Goal: Task Accomplishment & Management: Complete application form

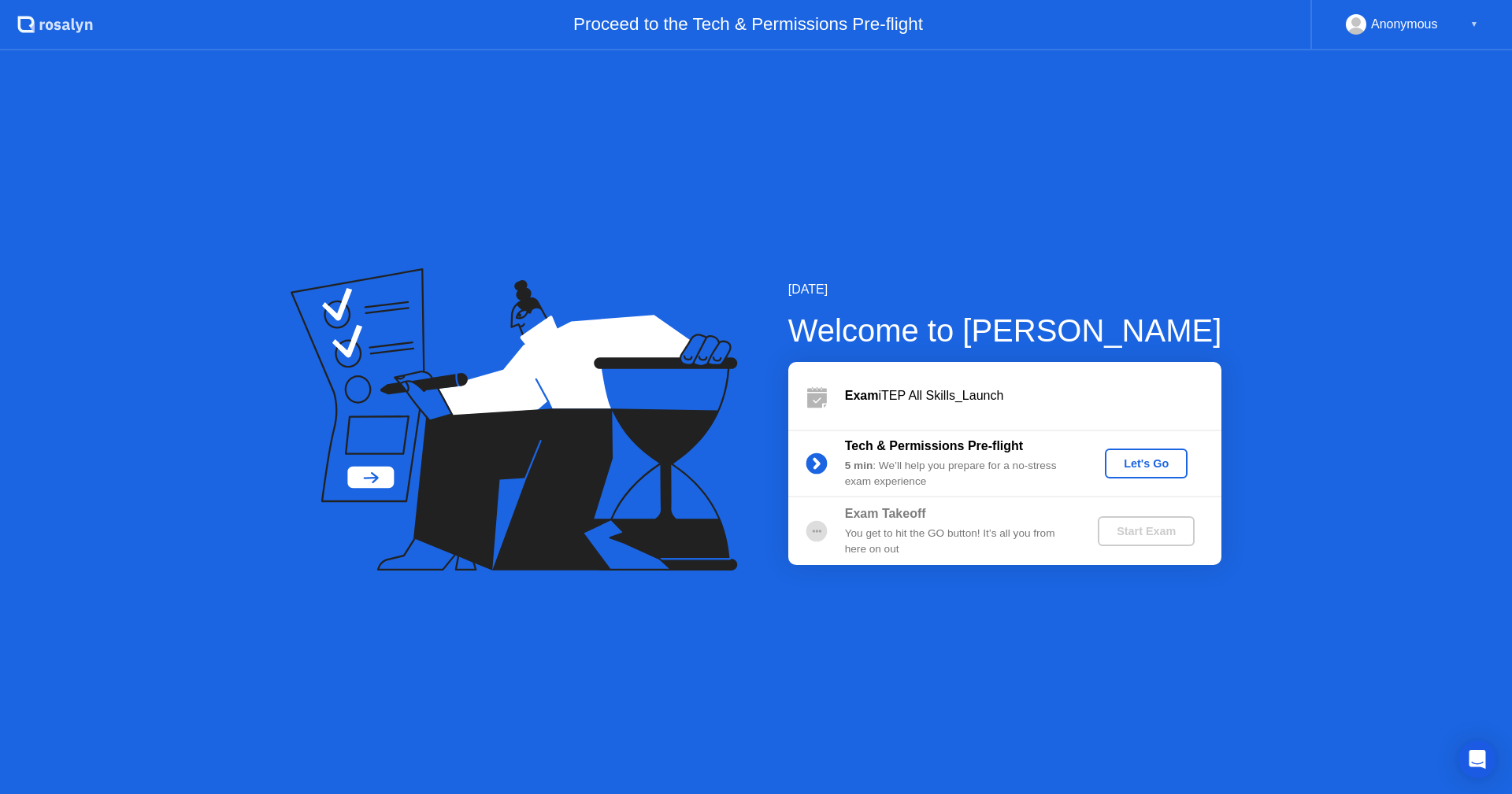
click at [1136, 460] on div "Let's Go" at bounding box center [1146, 464] width 70 height 13
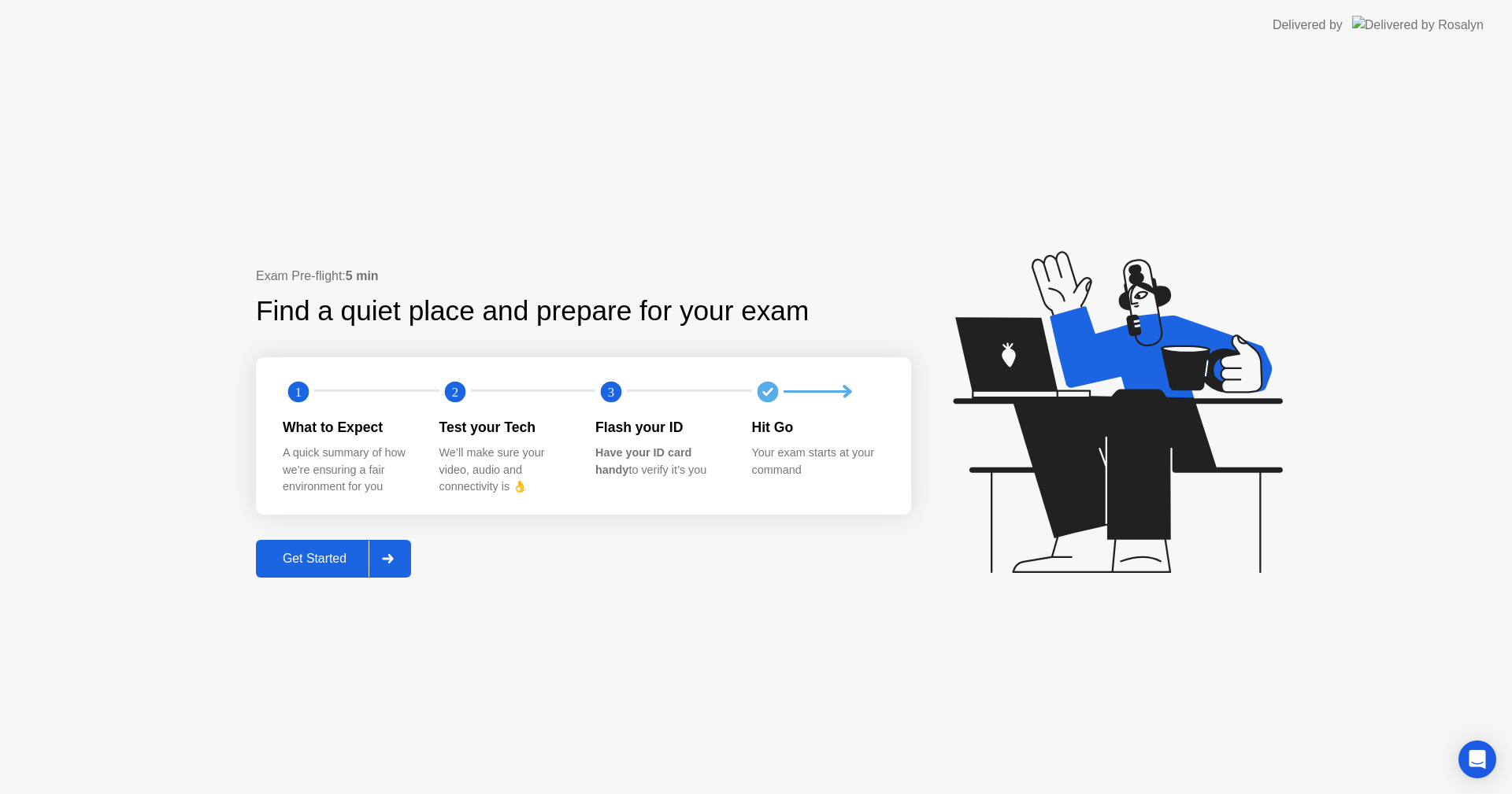
click at [349, 565] on div "Get Started" at bounding box center [315, 559] width 108 height 14
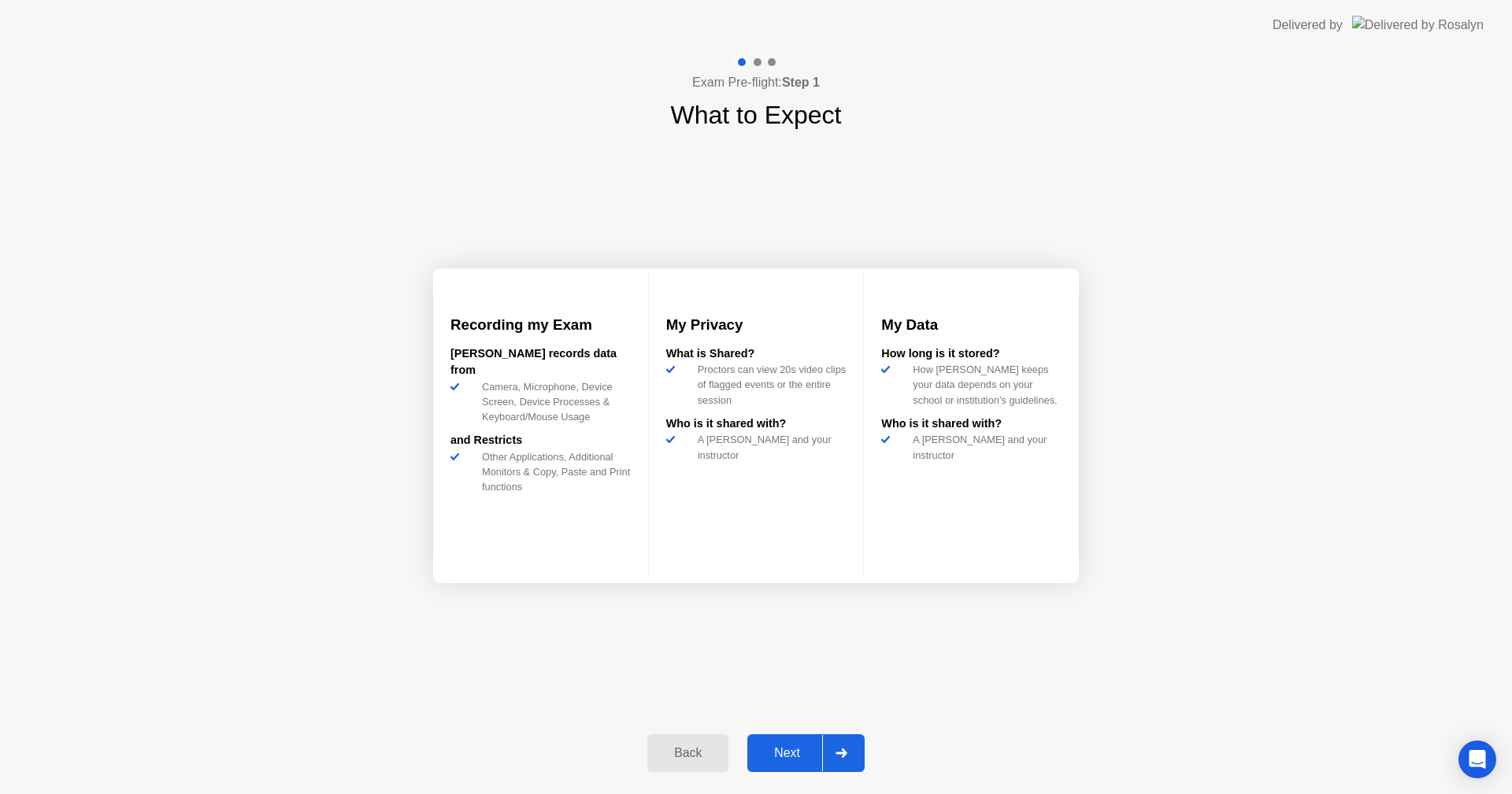
click at [843, 752] on icon at bounding box center [841, 754] width 12 height 10
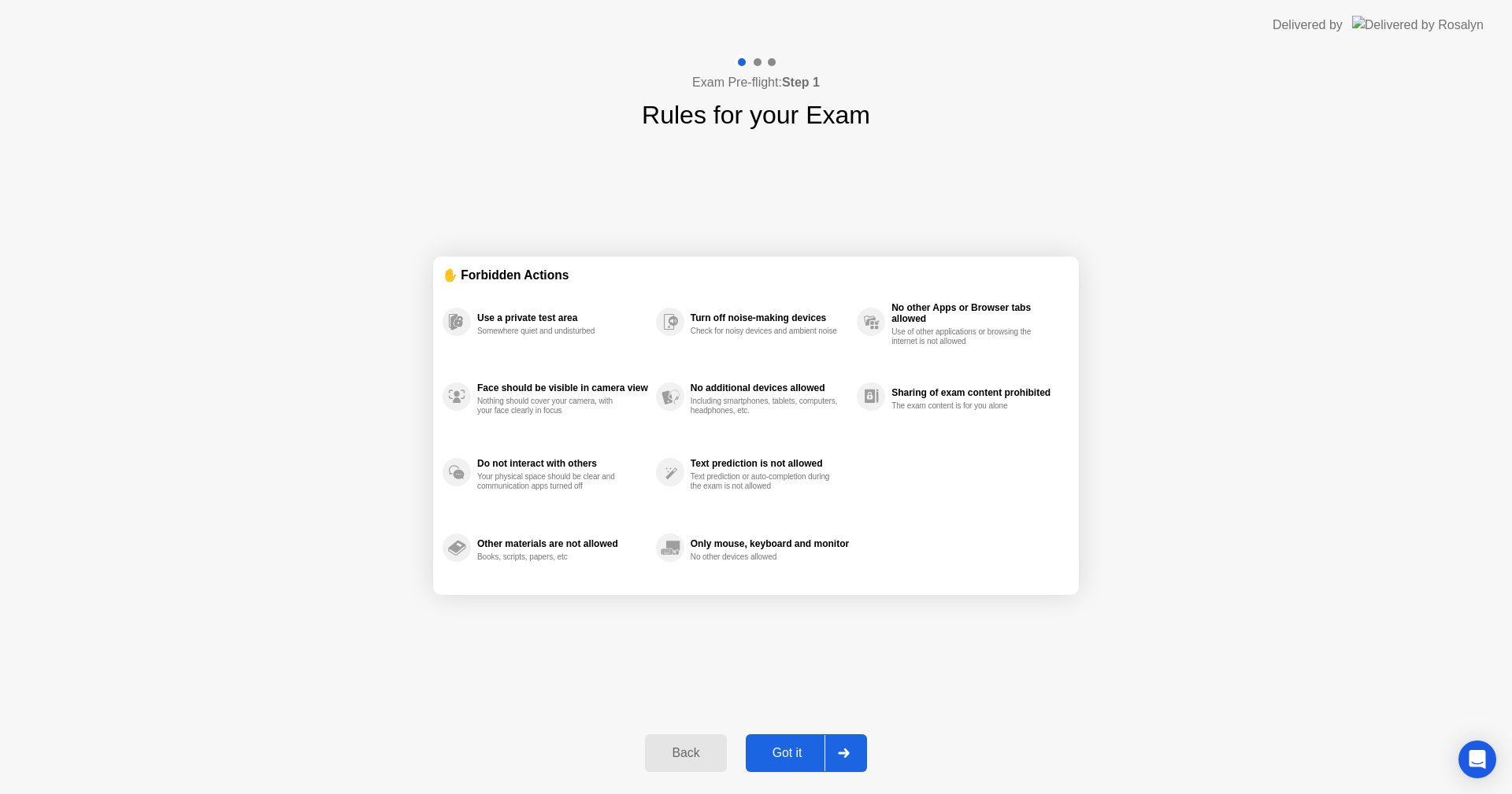
click at [843, 752] on icon at bounding box center [844, 754] width 12 height 10
select select "Available cameras"
select select "Available speakers"
select select "Available microphones"
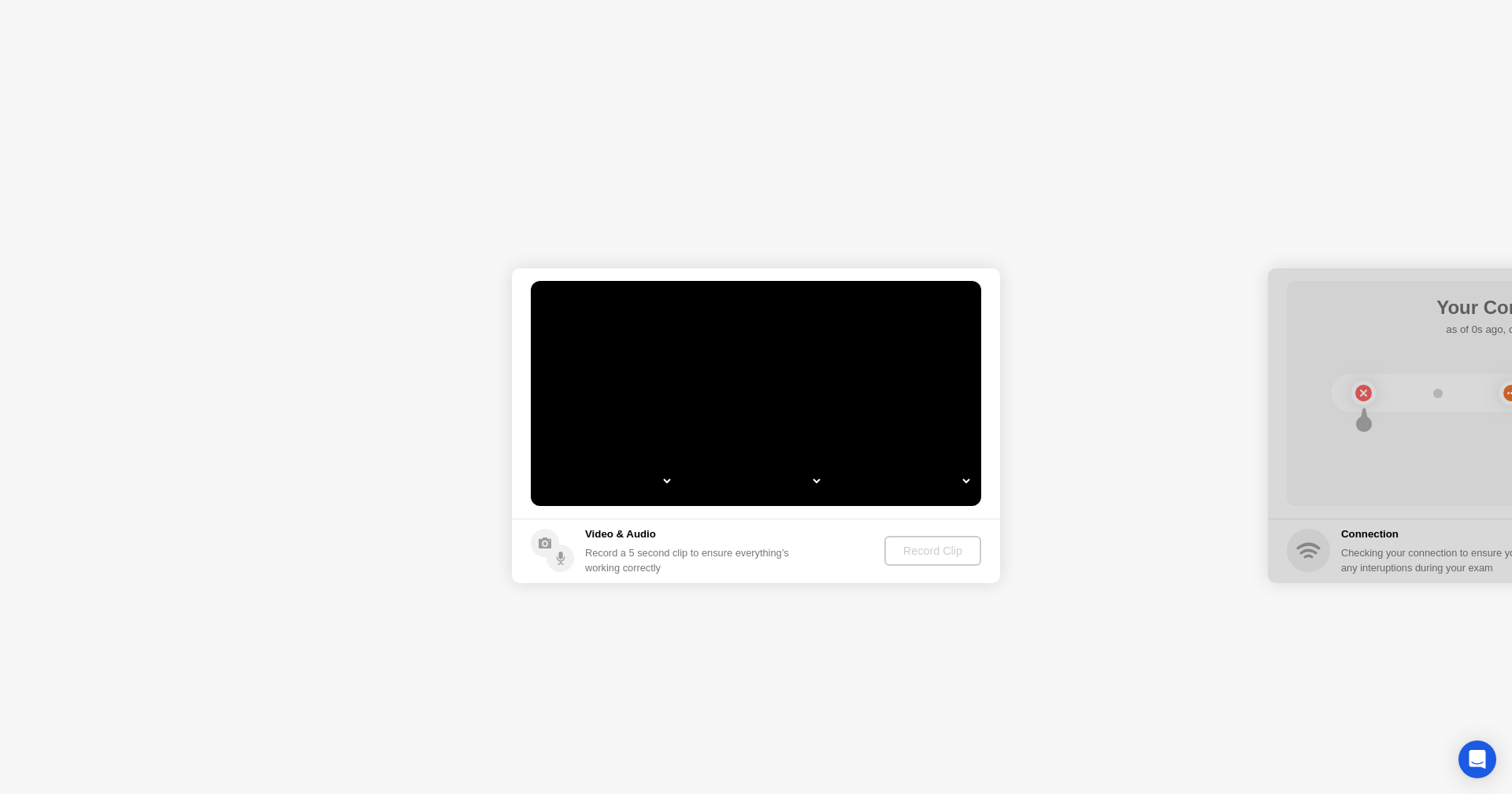
select select "*"
select select "**********"
select select "*******"
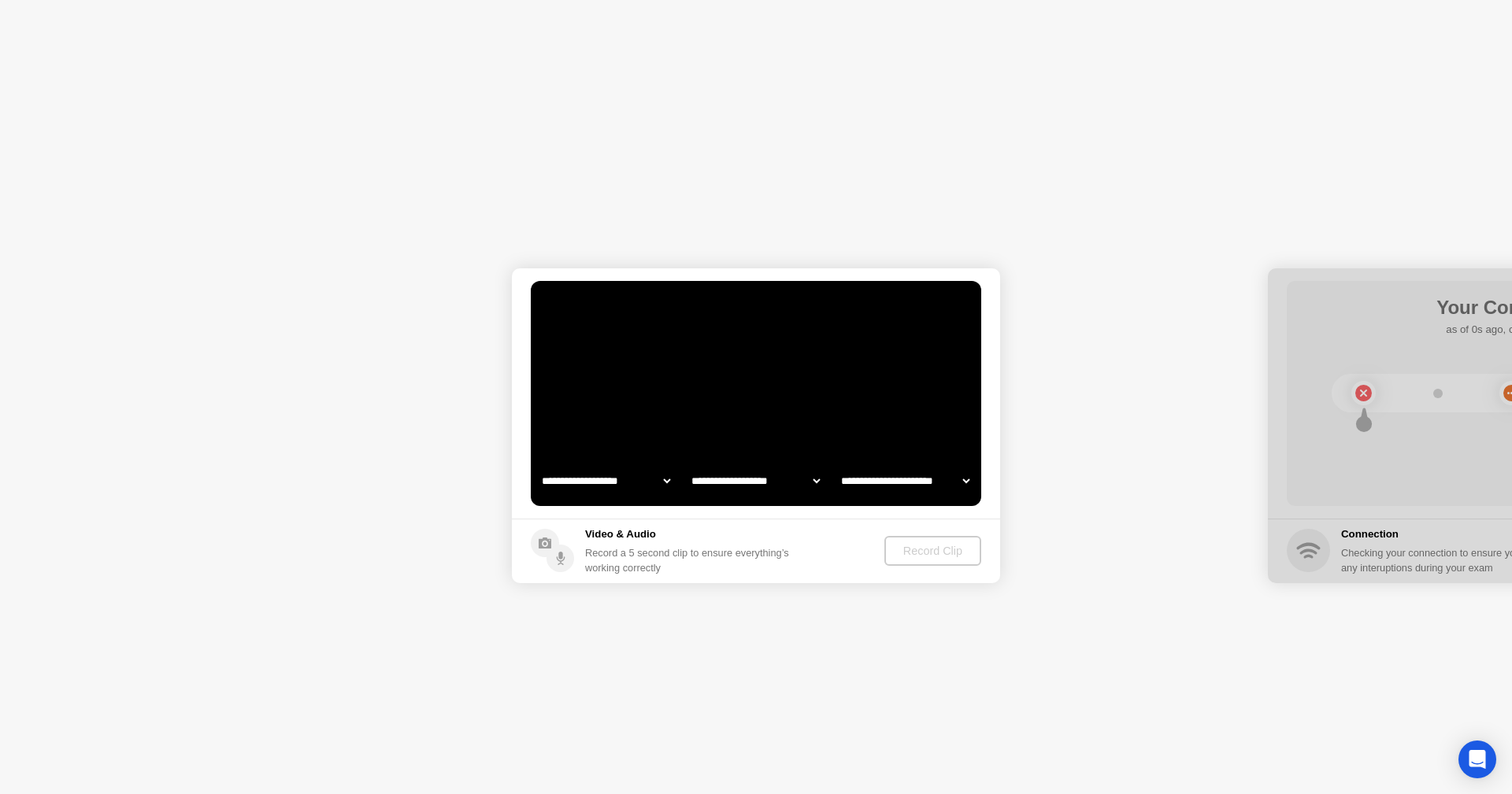
select select "*******"
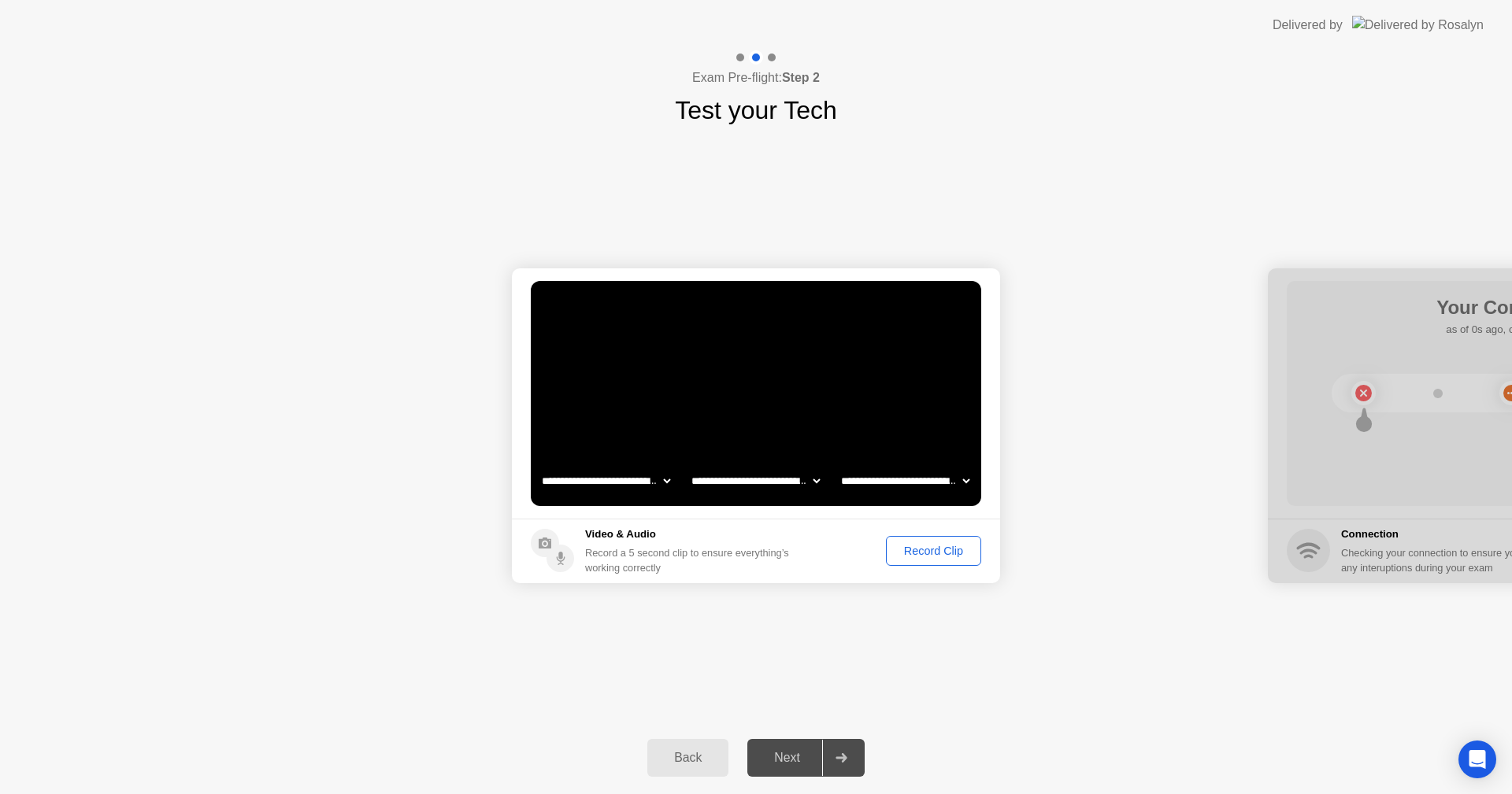
click at [778, 762] on div "Next" at bounding box center [787, 758] width 70 height 14
click at [844, 761] on icon at bounding box center [841, 758] width 11 height 10
click at [944, 552] on div "Record Clip" at bounding box center [934, 551] width 84 height 13
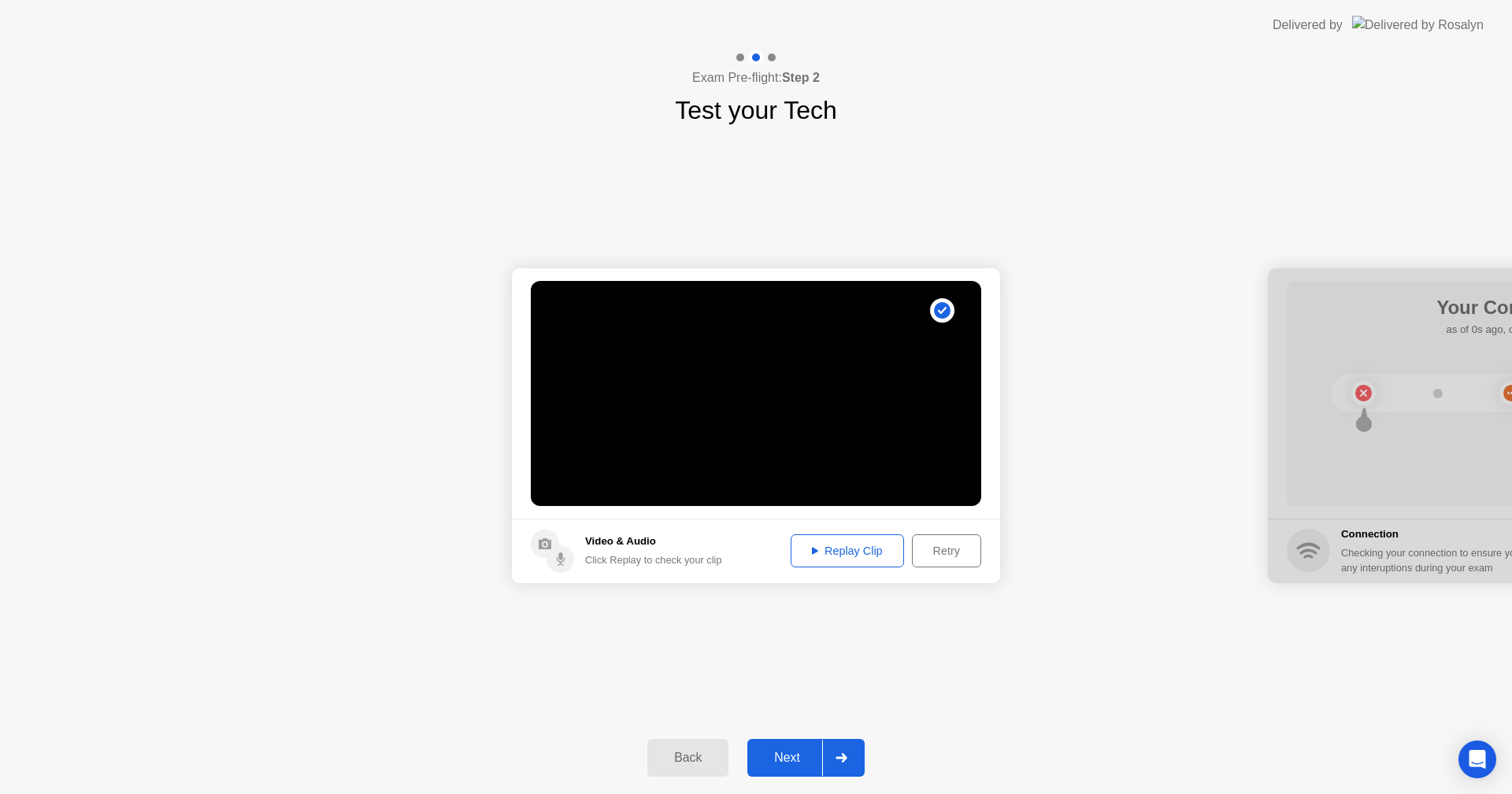
click at [811, 758] on div "Next" at bounding box center [787, 758] width 70 height 14
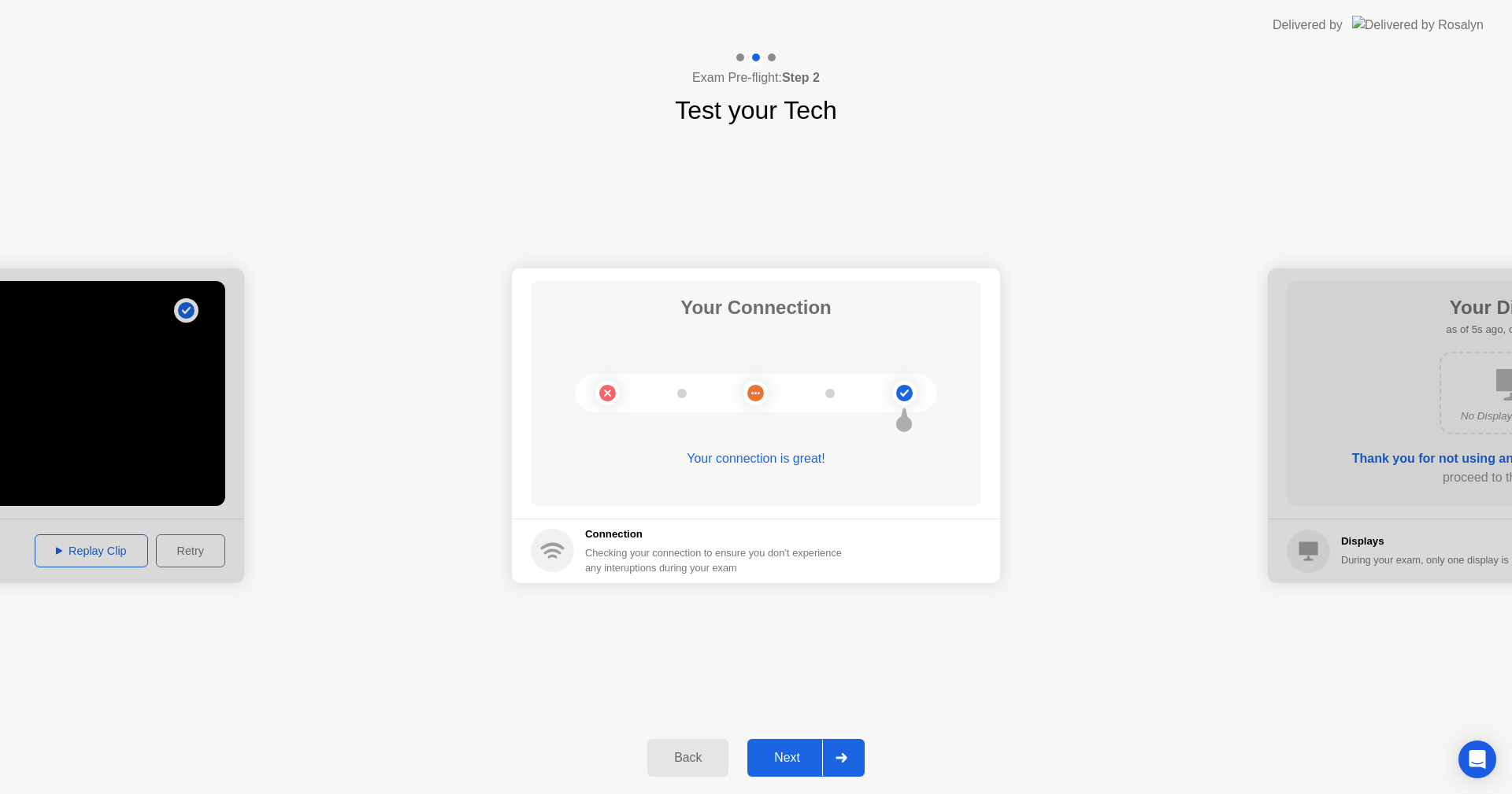
click at [794, 762] on div "Next" at bounding box center [787, 758] width 70 height 14
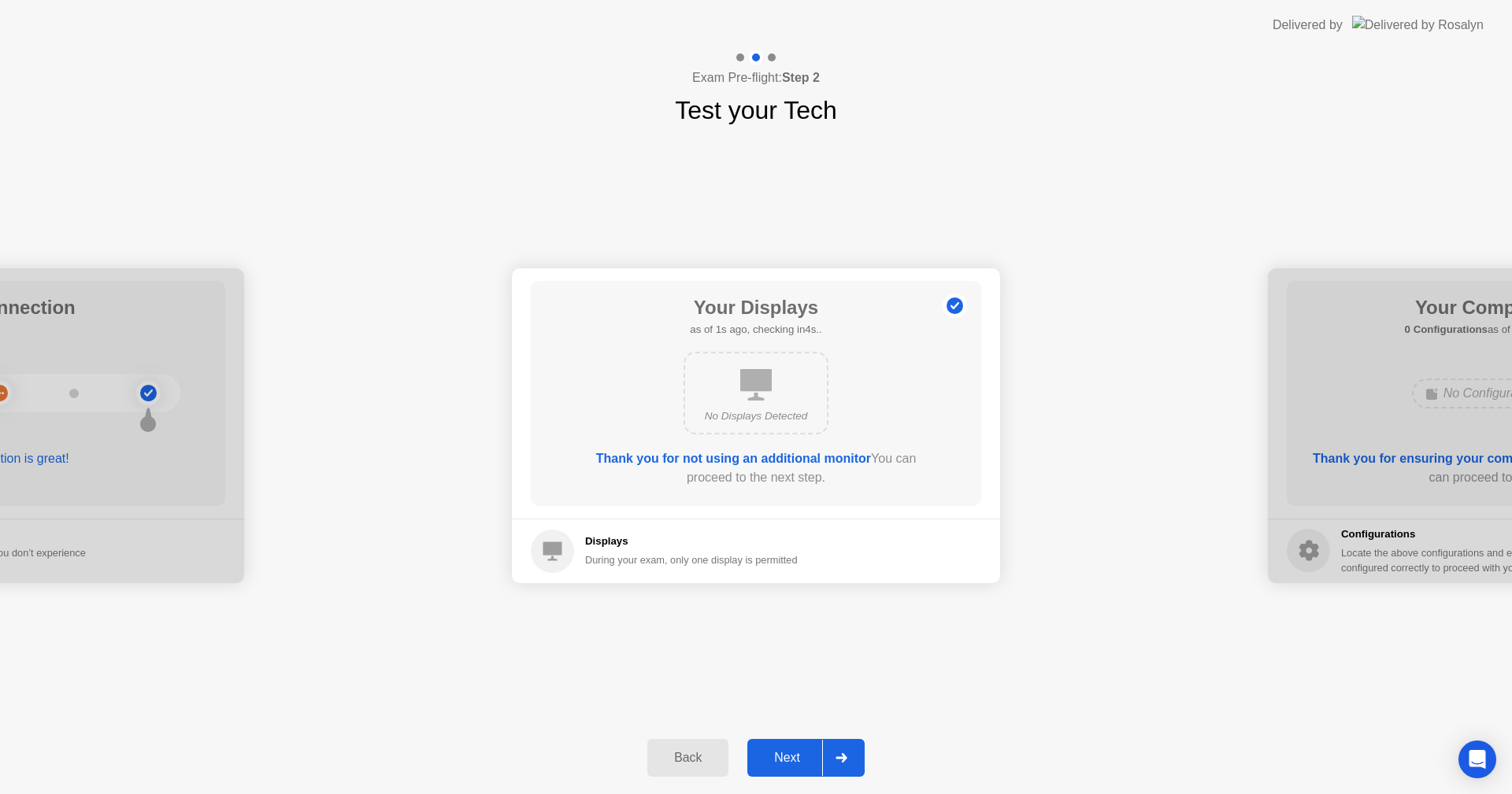
click at [794, 762] on div "Next" at bounding box center [787, 758] width 70 height 14
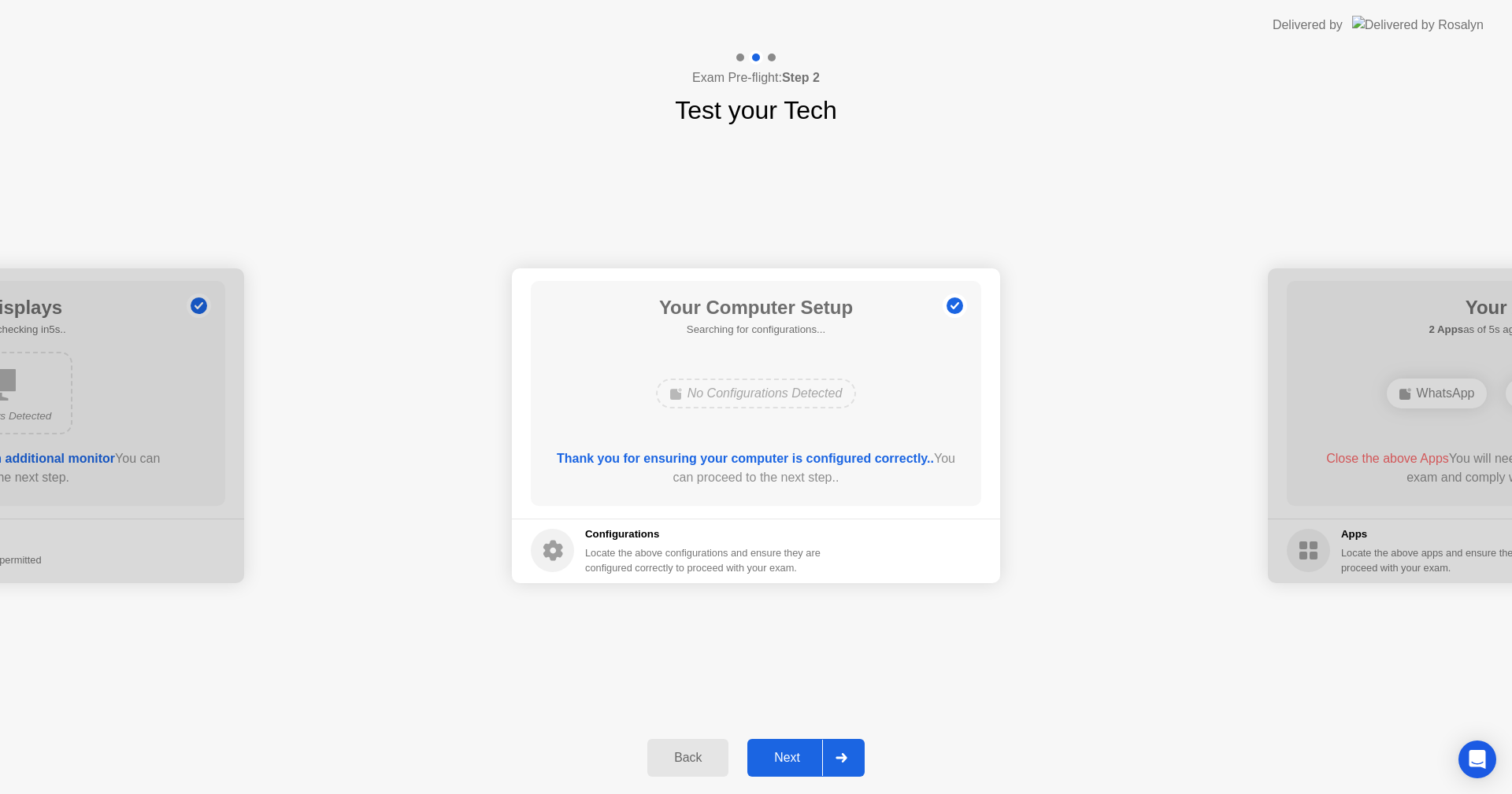
click at [794, 762] on div "Next" at bounding box center [787, 758] width 70 height 14
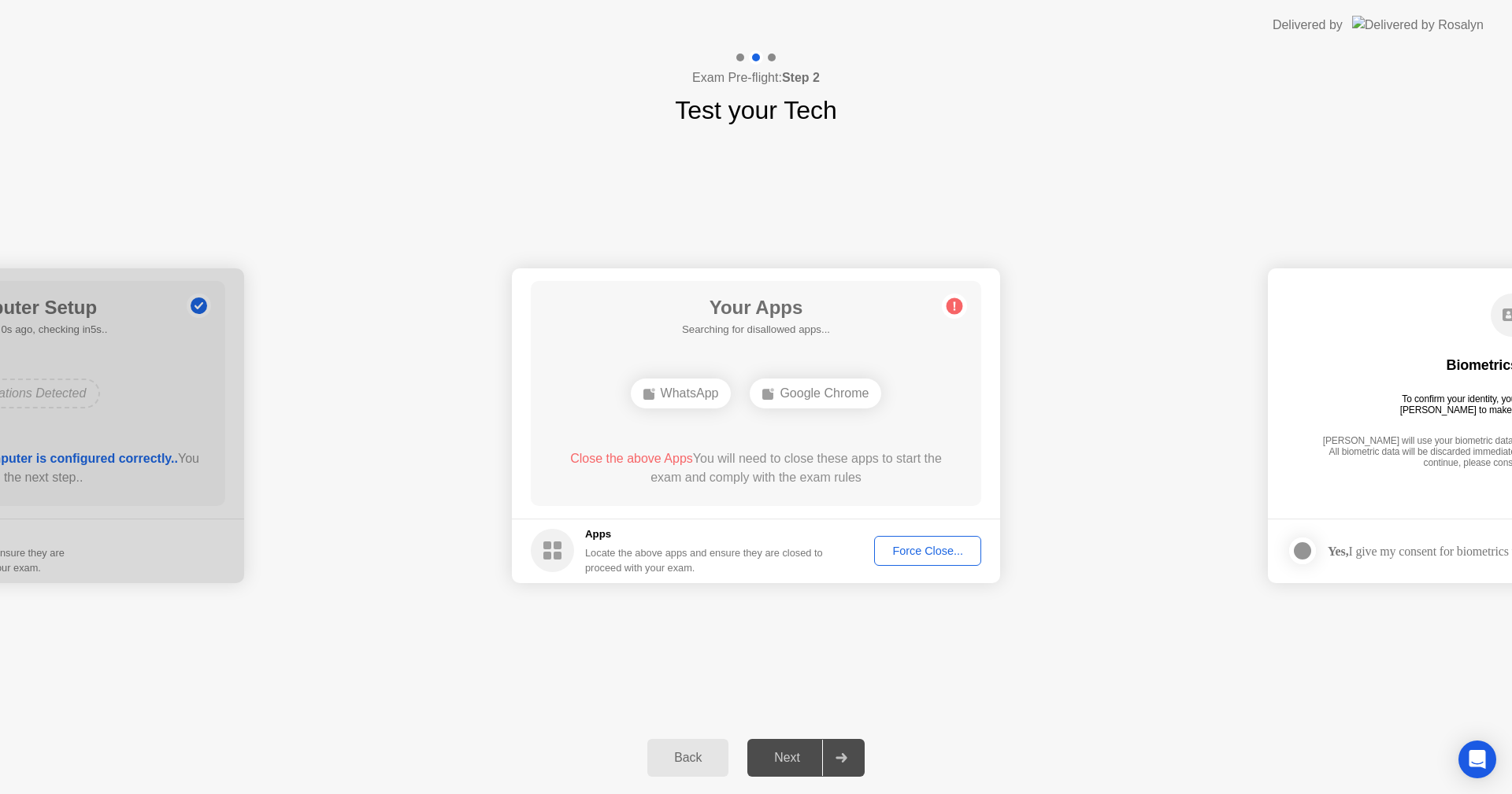
click at [794, 762] on div "Next" at bounding box center [787, 758] width 70 height 14
click at [955, 303] on icon at bounding box center [955, 305] width 2 height 9
click at [943, 552] on div "Force Close..." at bounding box center [928, 551] width 96 height 13
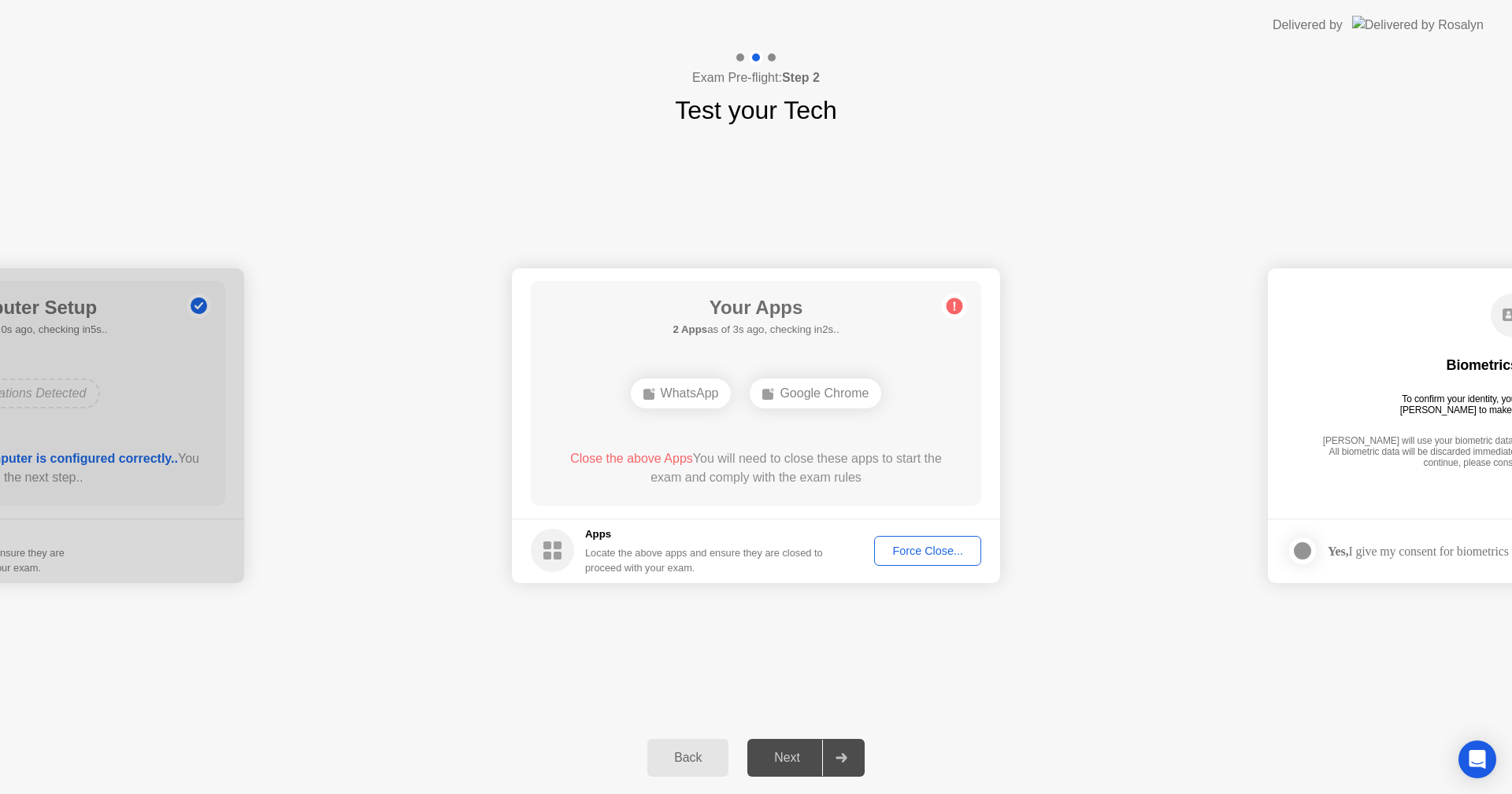
click at [946, 546] on div "Force Close..." at bounding box center [928, 551] width 96 height 13
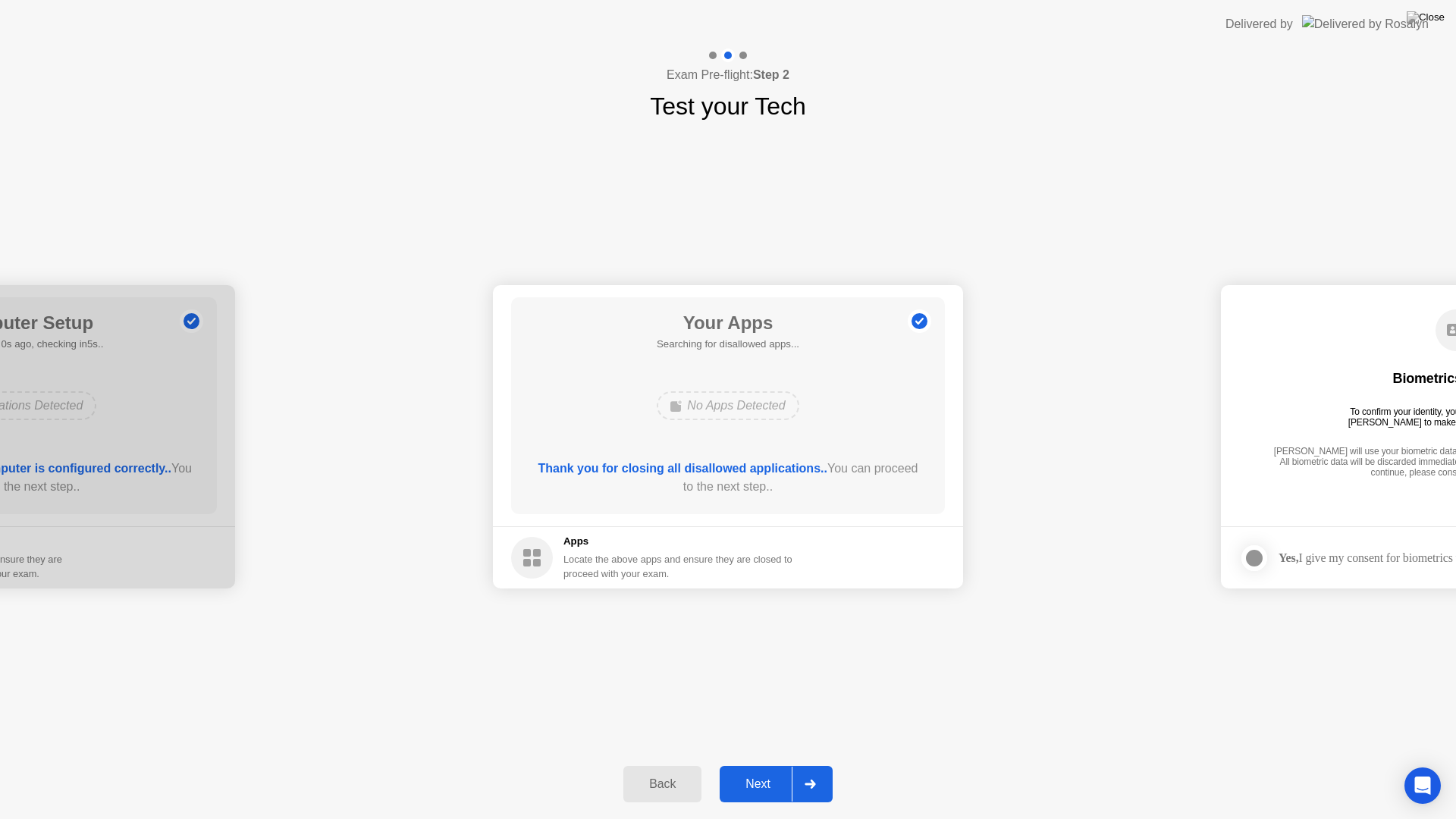
click at [760, 764] on div "Next" at bounding box center [758, 784] width 67 height 14
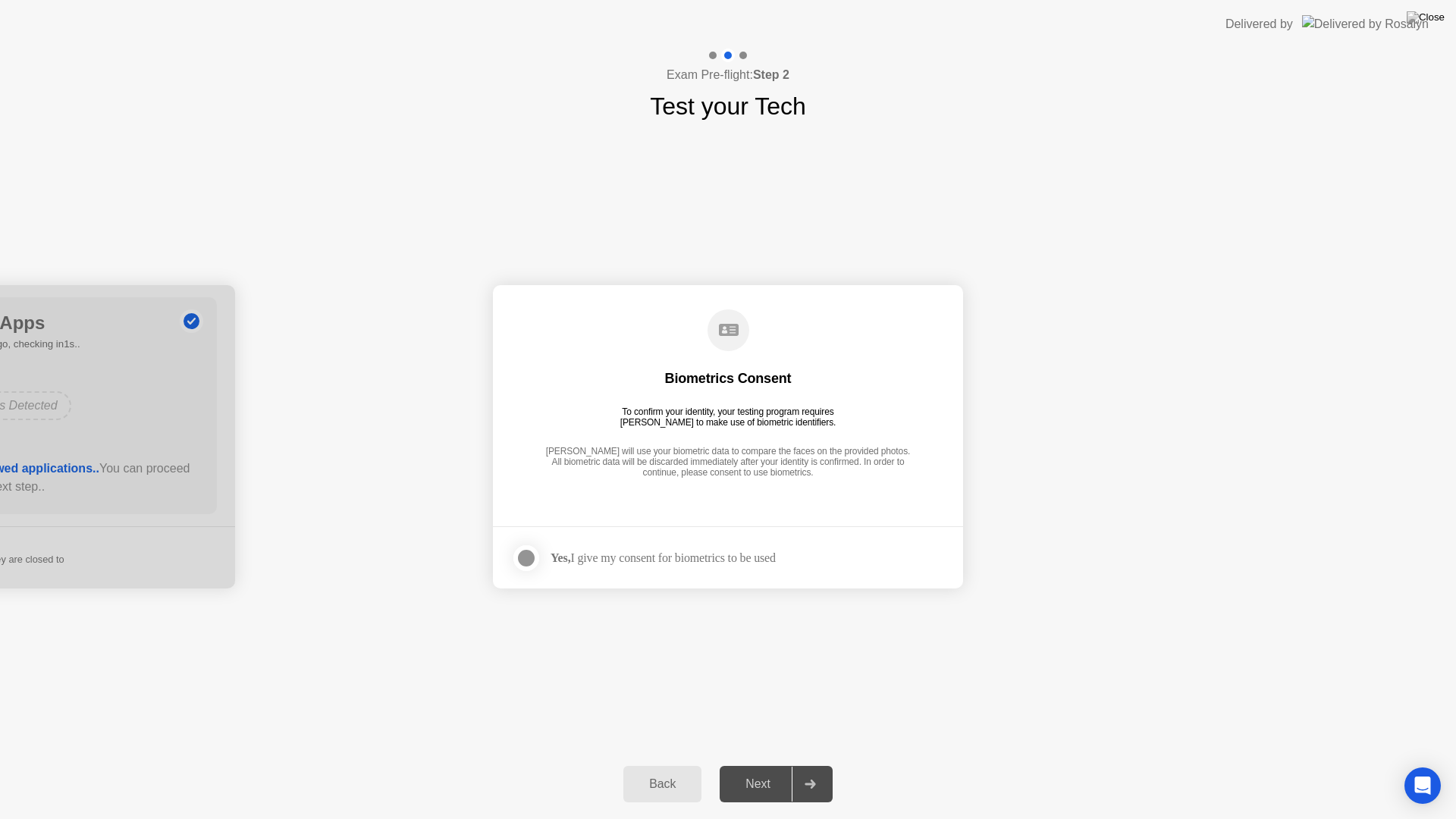
click at [523, 562] on div at bounding box center [526, 558] width 18 height 18
click at [760, 764] on div "Next" at bounding box center [758, 784] width 67 height 14
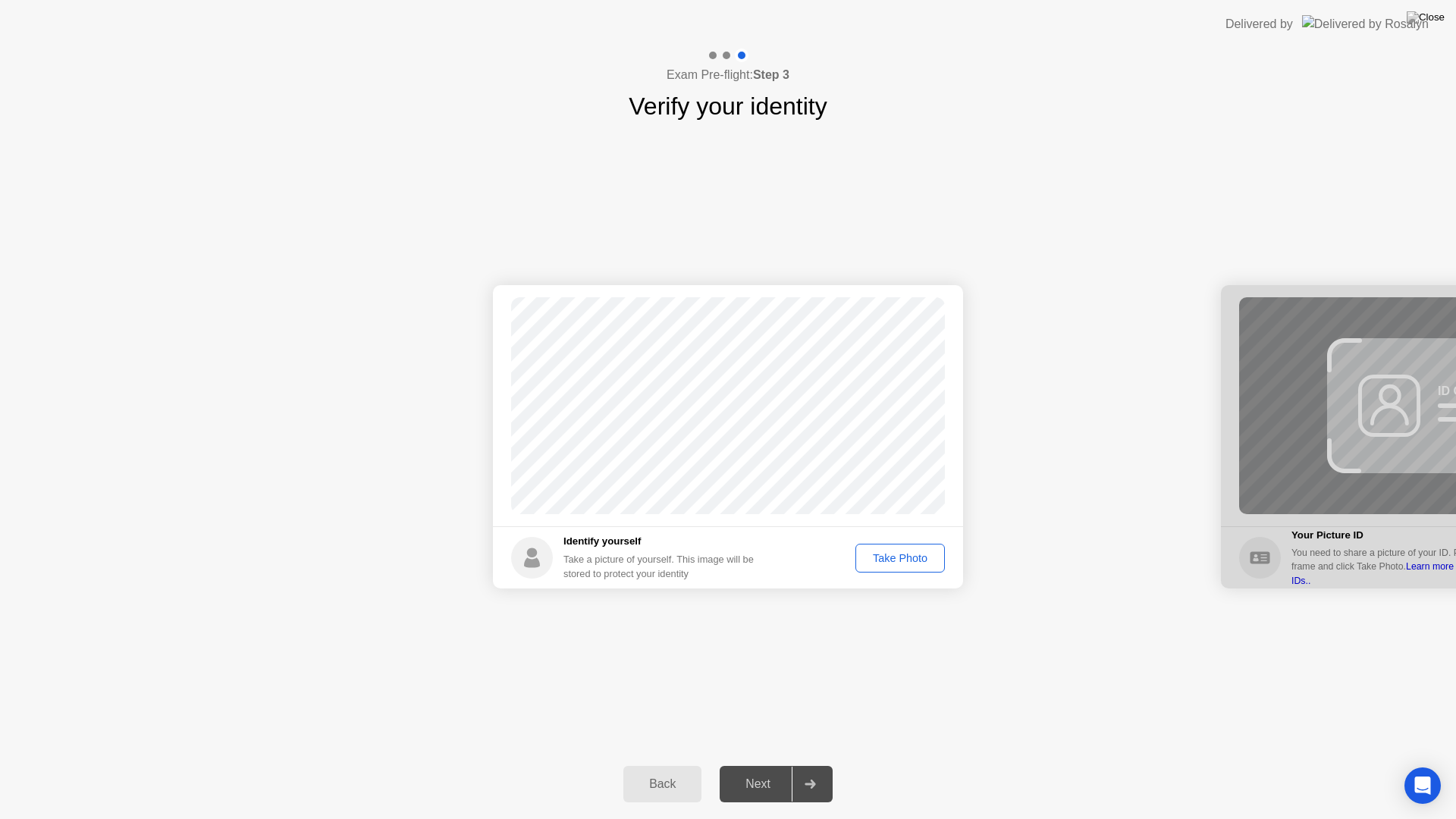
click at [883, 564] on div "Take Photo" at bounding box center [899, 558] width 79 height 12
click at [770, 764] on div "Next" at bounding box center [758, 784] width 67 height 14
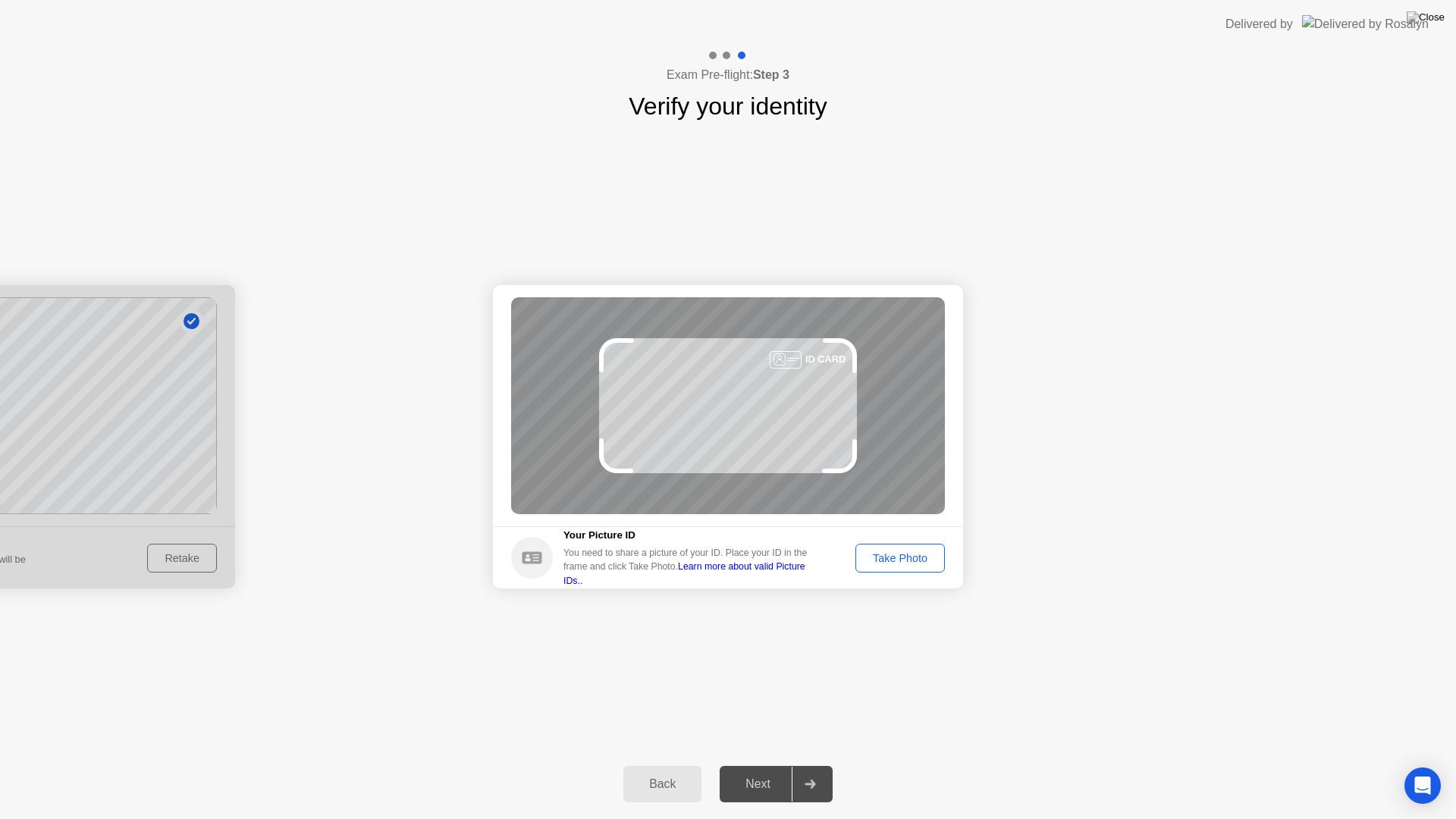
click at [903, 561] on div "Take Photo" at bounding box center [899, 558] width 79 height 12
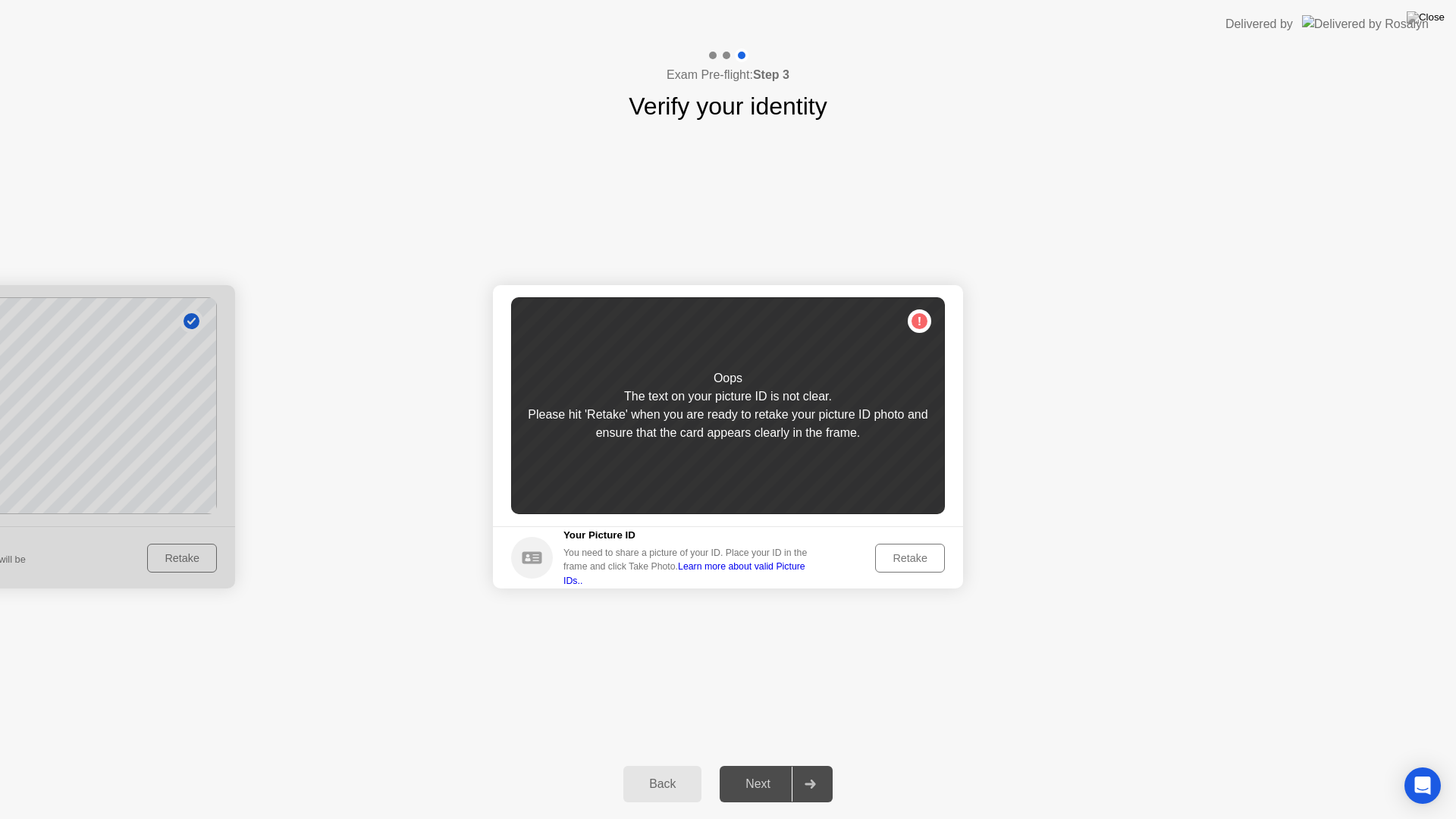
click at [903, 561] on div "Retake" at bounding box center [909, 558] width 59 height 12
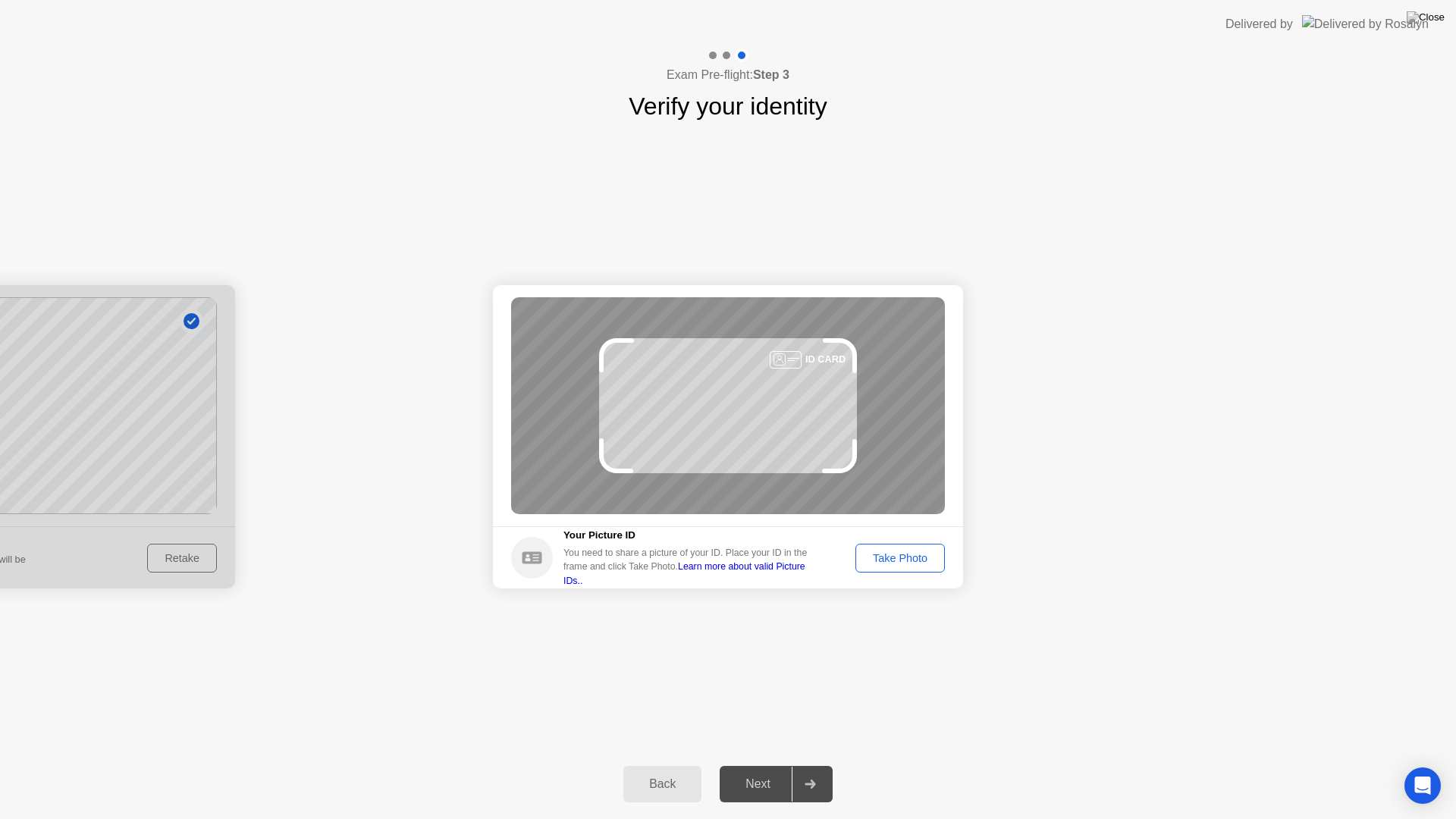
click at [903, 561] on div "Take Photo" at bounding box center [899, 558] width 79 height 12
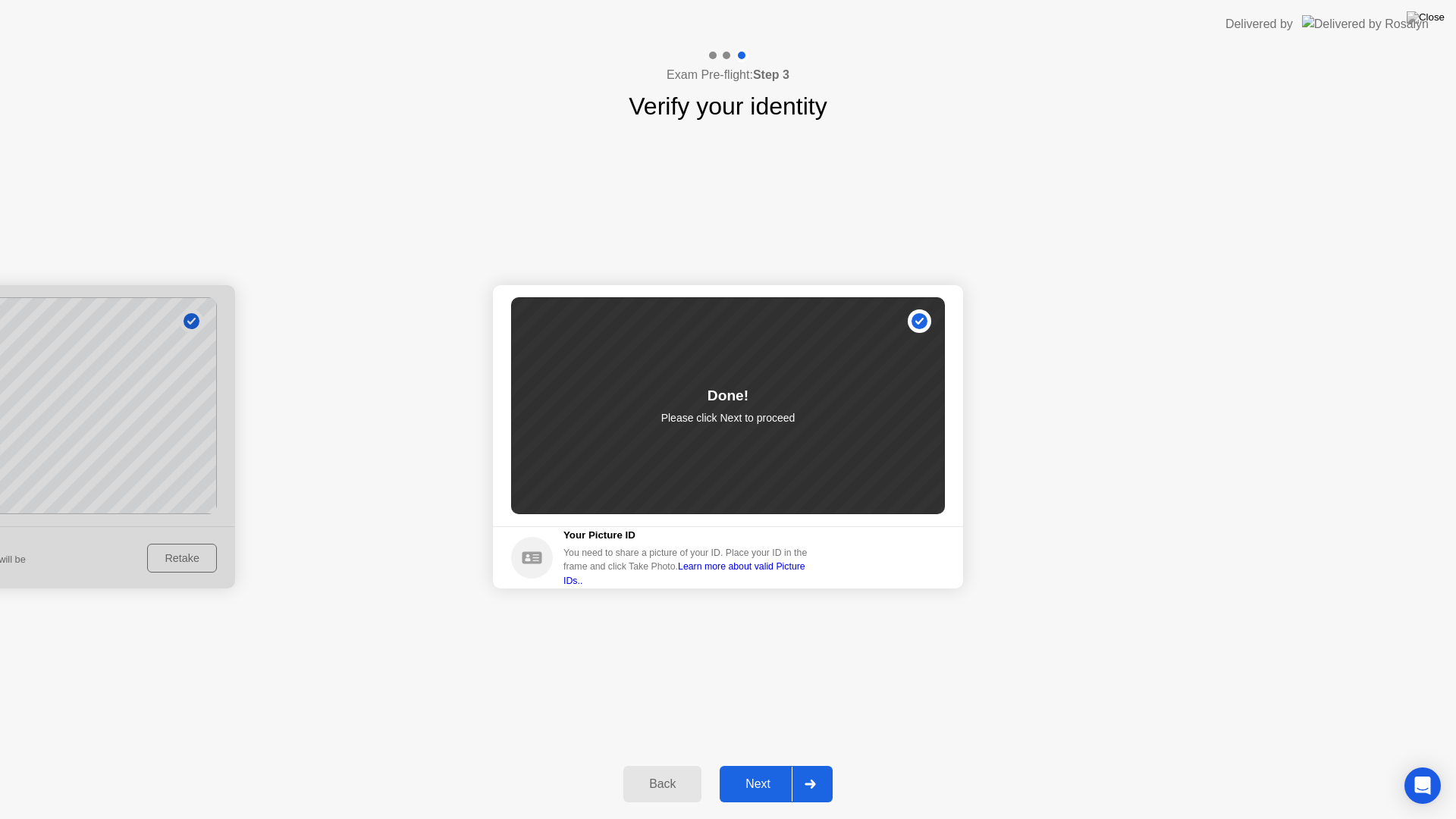
click at [772, 764] on div "Next" at bounding box center [758, 784] width 67 height 14
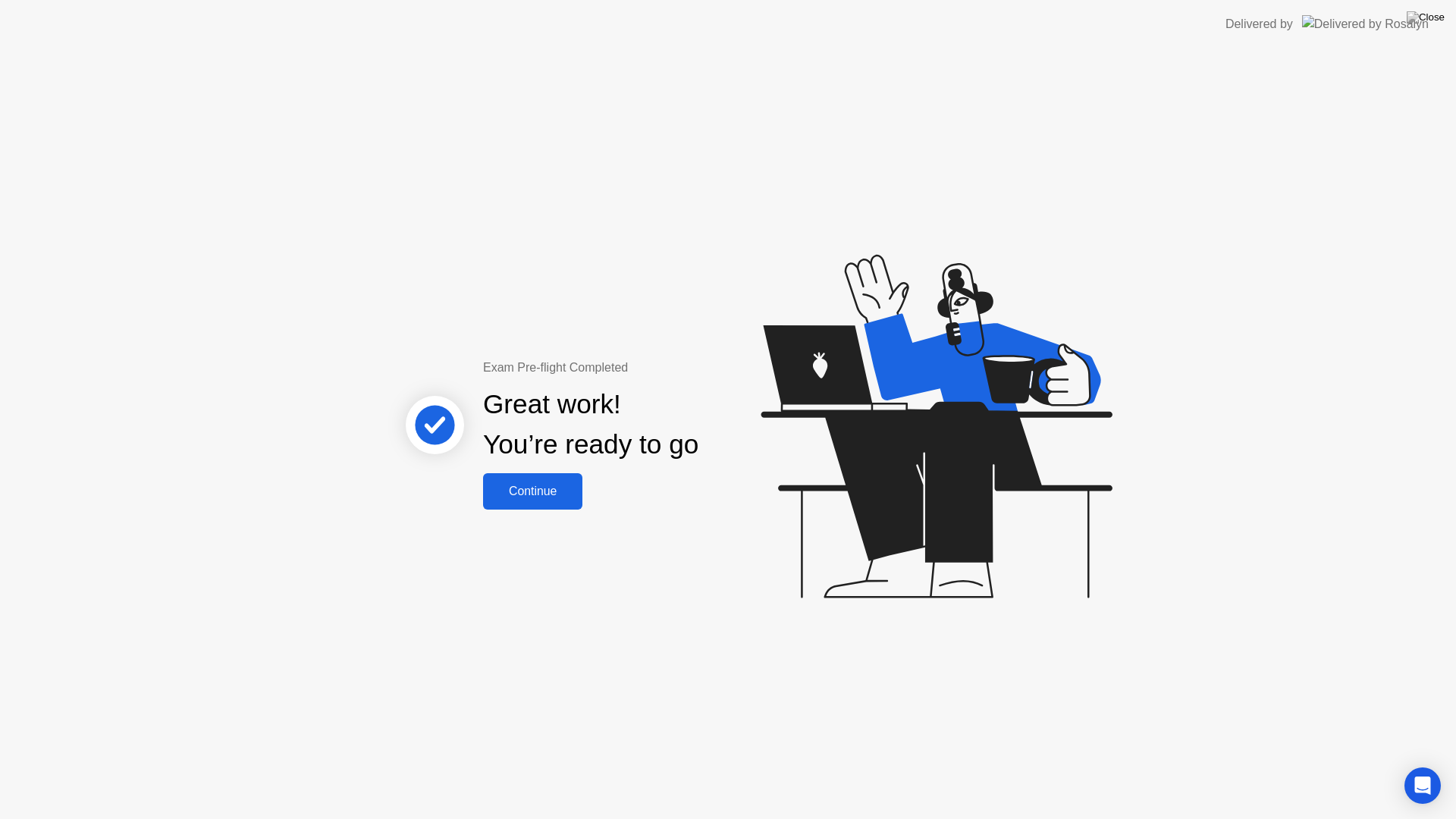
click at [560, 492] on div "Continue" at bounding box center [533, 492] width 90 height 14
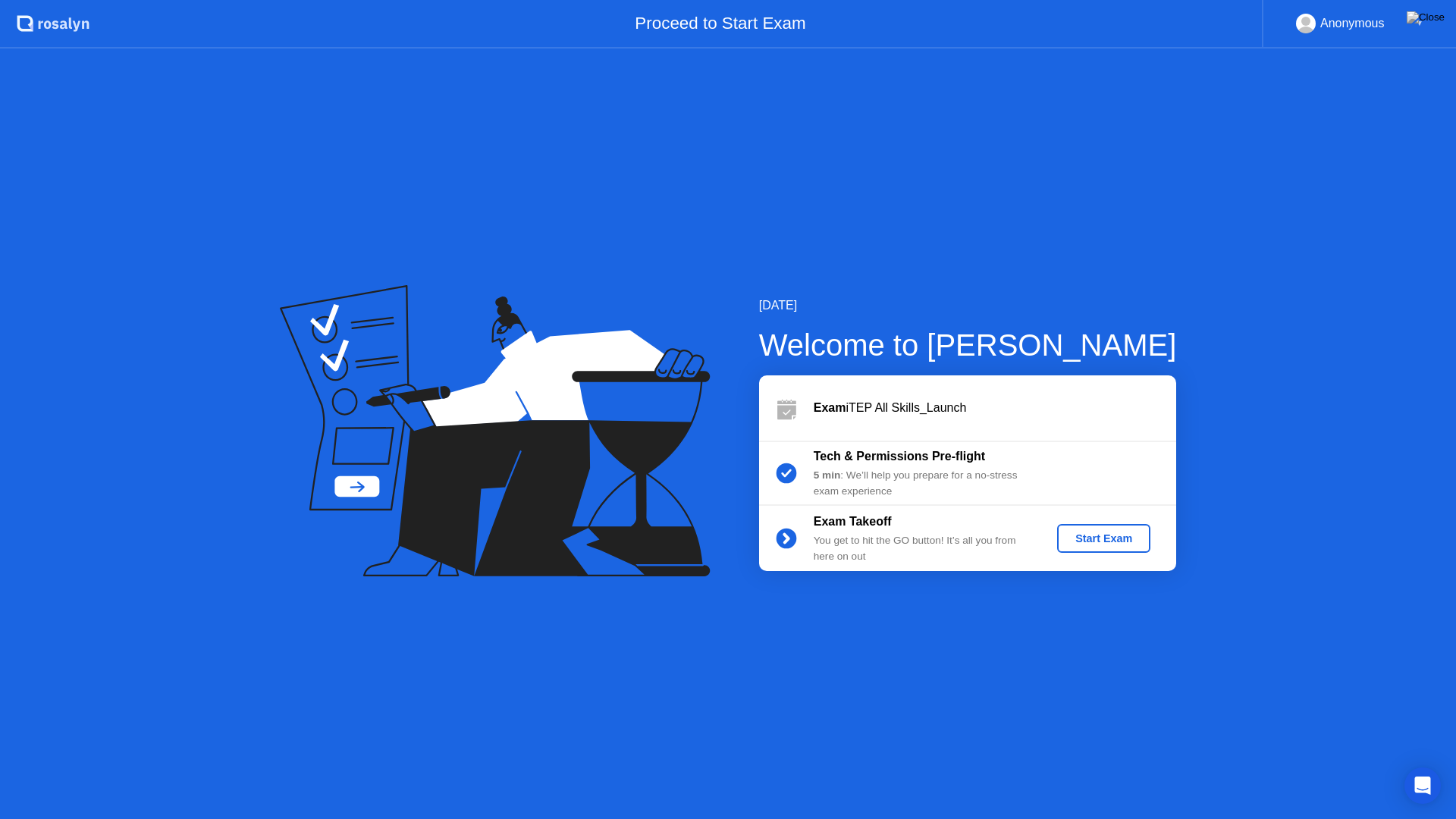
click at [1122, 543] on div "Start Exam" at bounding box center [1104, 538] width 81 height 12
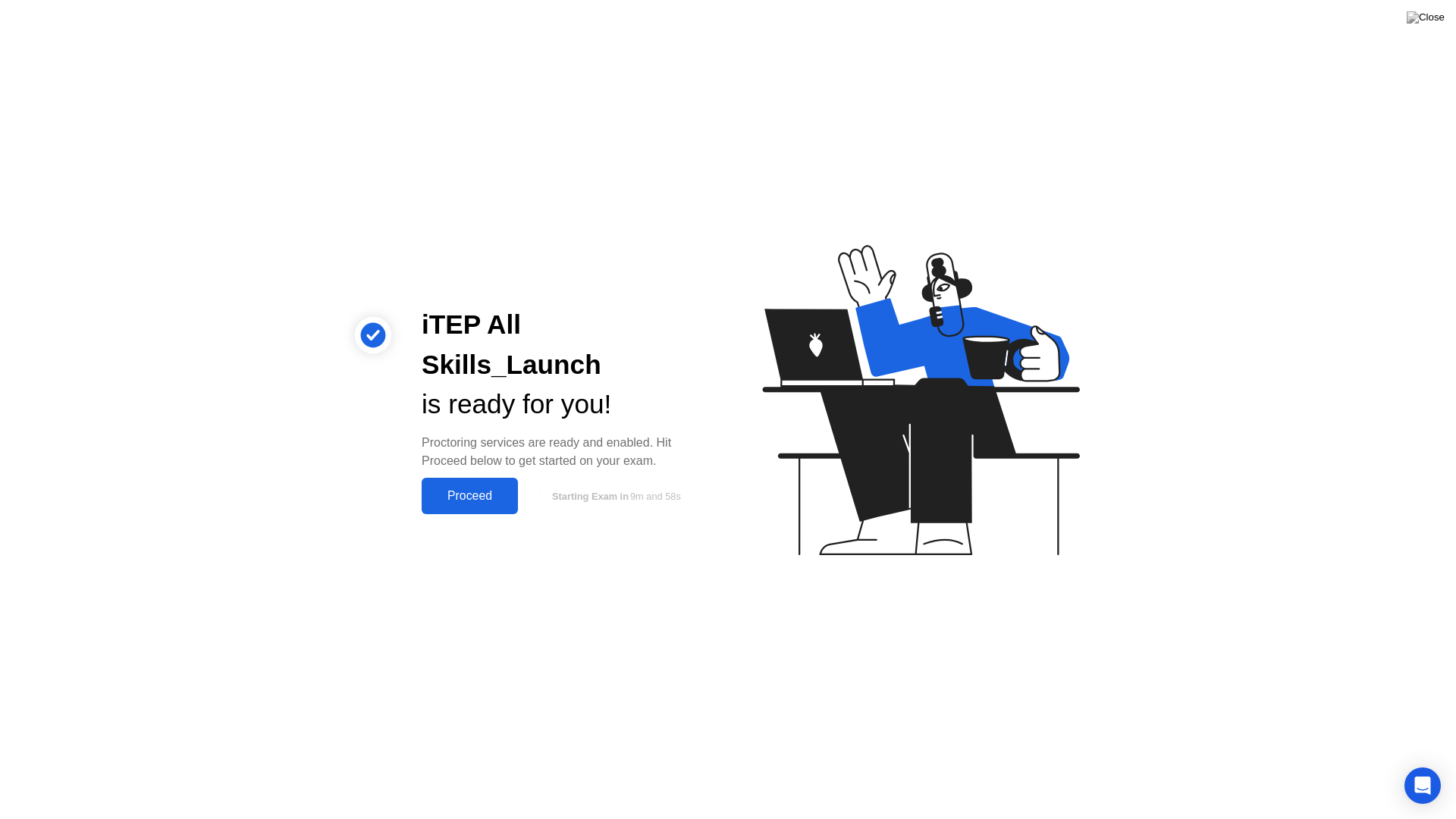
click at [489, 489] on div "Proceed" at bounding box center [470, 496] width 87 height 14
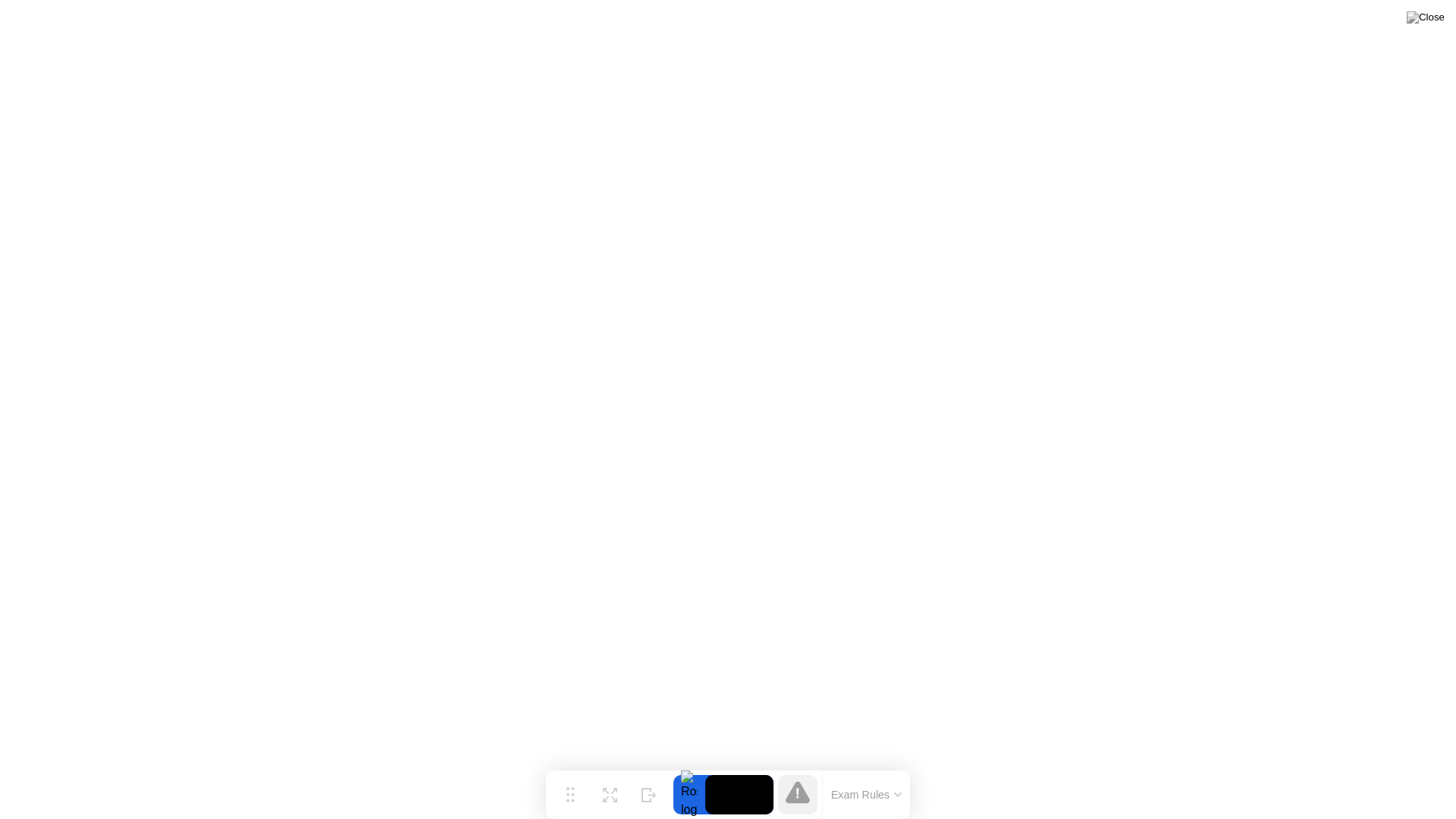
click at [784, 764] on div at bounding box center [798, 795] width 40 height 40
click at [796, 764] on icon at bounding box center [798, 792] width 24 height 22
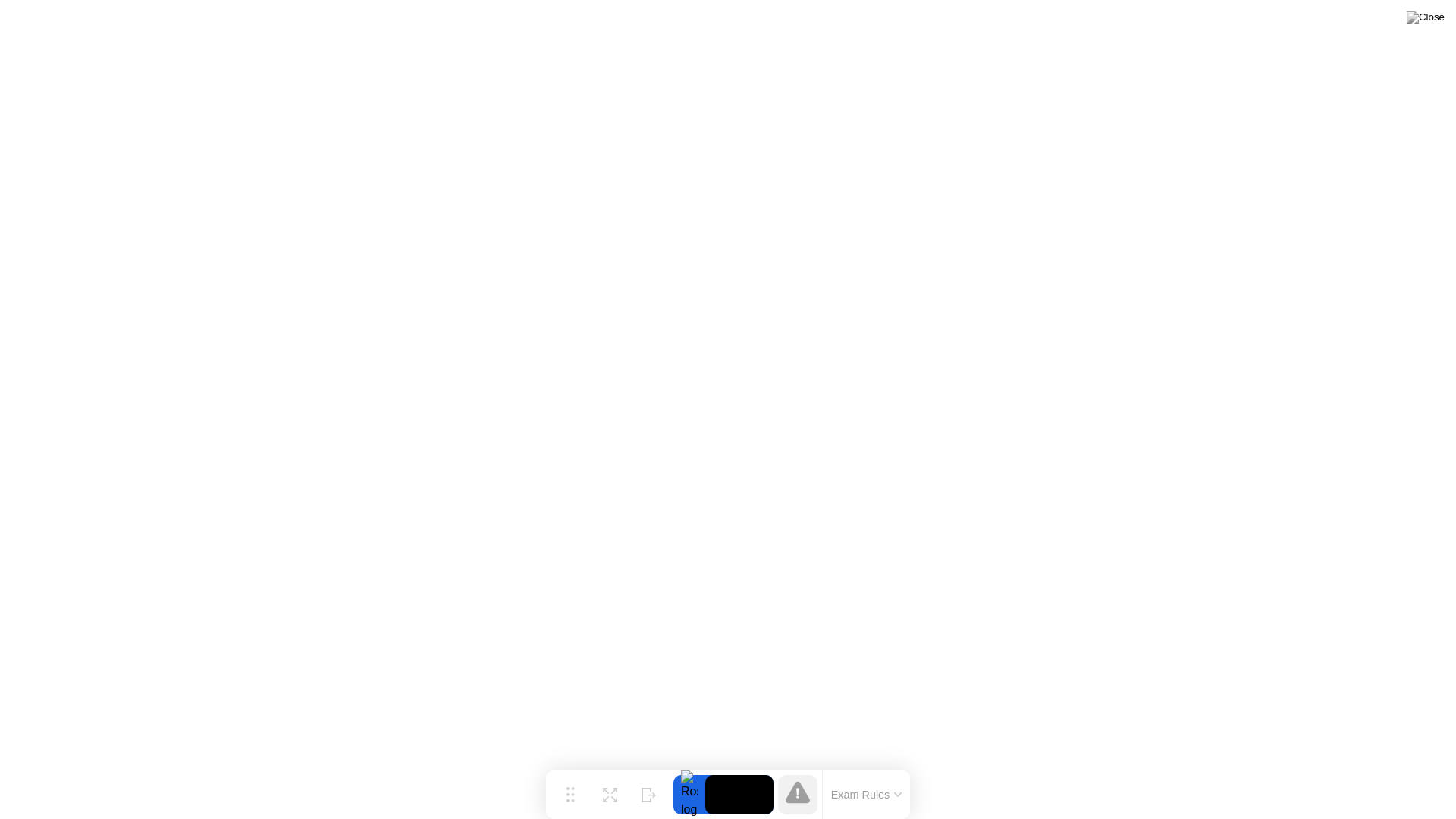
click at [796, 764] on icon at bounding box center [798, 792] width 24 height 22
click at [796, 764] on icon at bounding box center [798, 793] width 3 height 11
click at [646, 764] on div "Hide" at bounding box center [649, 807] width 17 height 9
click at [1402, 764] on icon at bounding box center [1397, 788] width 8 height 13
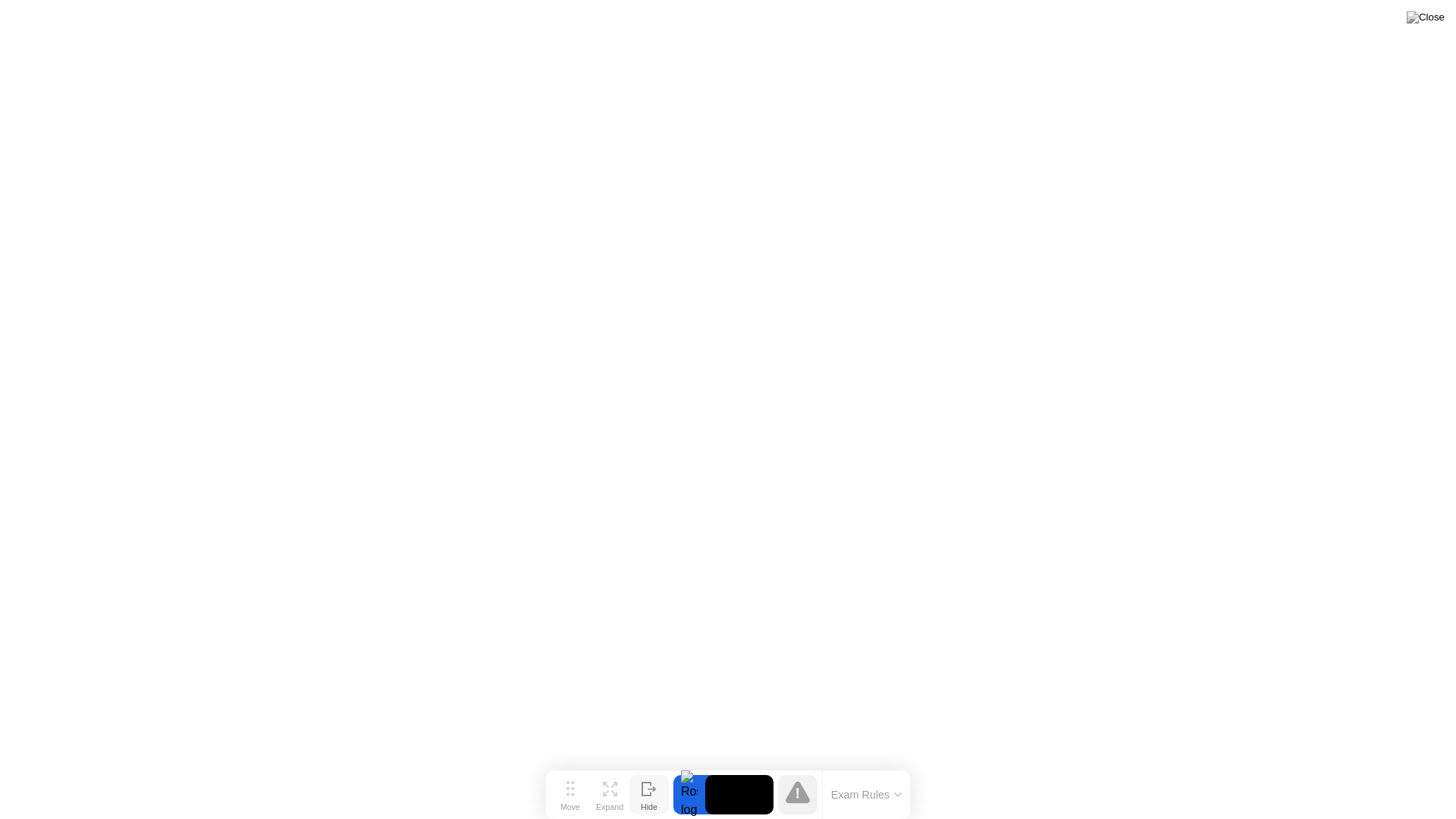
click at [802, 764] on icon at bounding box center [798, 792] width 24 height 22
click at [841, 764] on button "Exam Rules" at bounding box center [867, 795] width 80 height 14
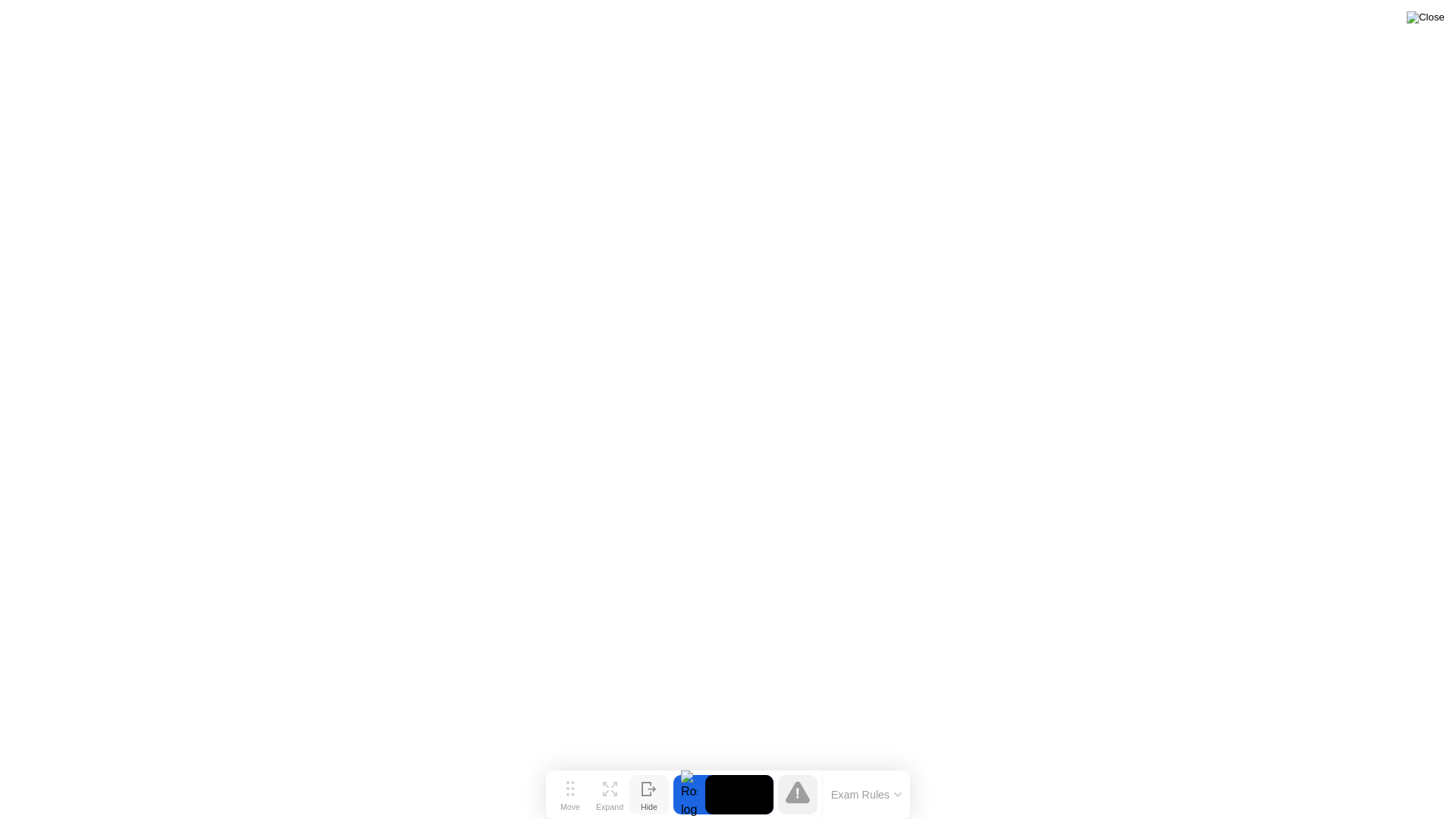
click at [1439, 18] on img at bounding box center [1426, 18] width 38 height 12
click at [1444, 15] on img at bounding box center [1426, 18] width 38 height 12
